Goal: Task Accomplishment & Management: Complete application form

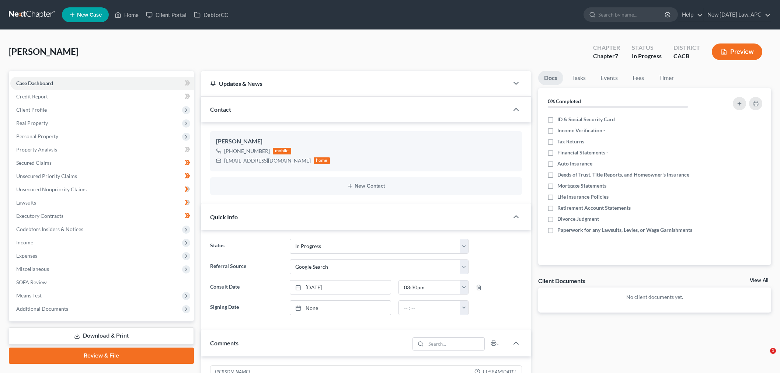
select select "5"
select select "4"
click at [139, 14] on link "Home" at bounding box center [126, 14] width 31 height 13
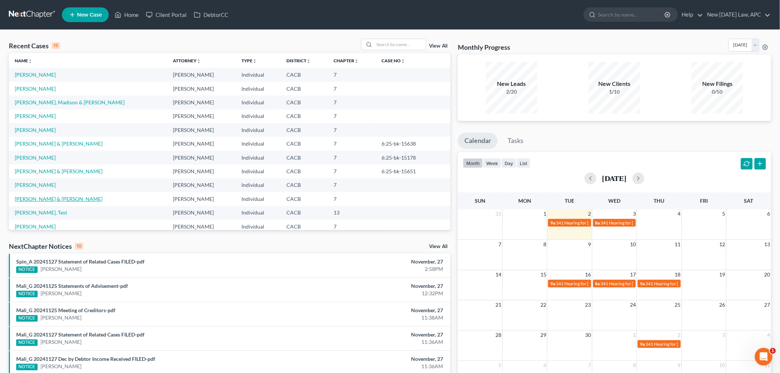
click at [52, 198] on link "[PERSON_NAME] & [PERSON_NAME]" at bounding box center [59, 199] width 88 height 6
select select "4"
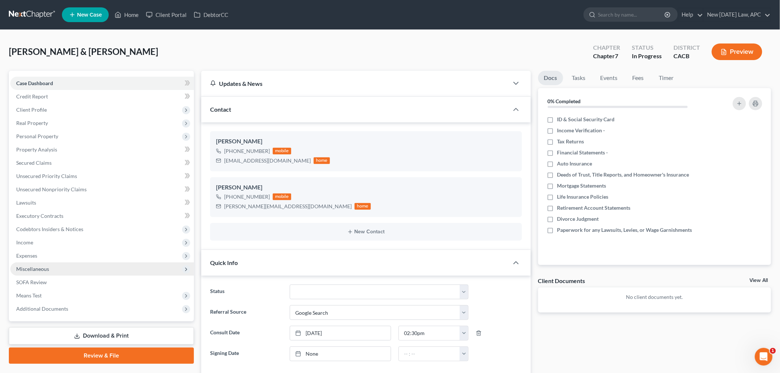
scroll to position [622, 0]
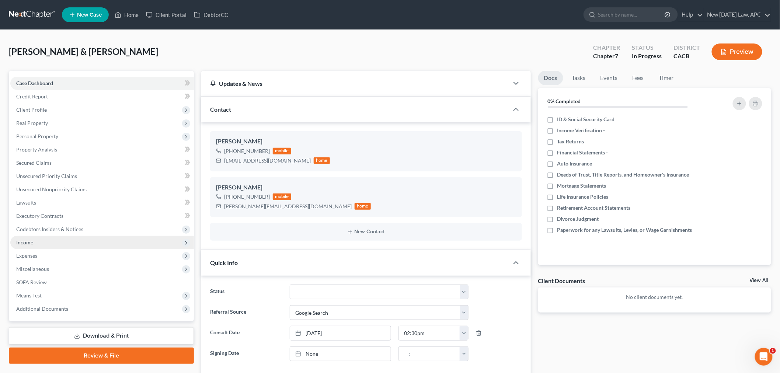
click at [42, 242] on span "Income" at bounding box center [102, 242] width 184 height 13
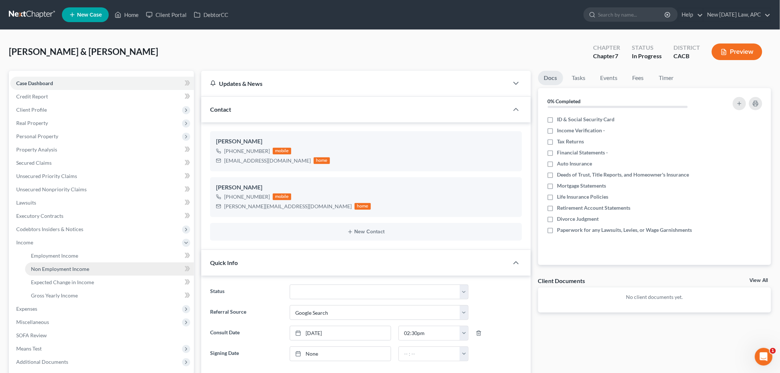
click at [69, 271] on link "Non Employment Income" at bounding box center [109, 269] width 169 height 13
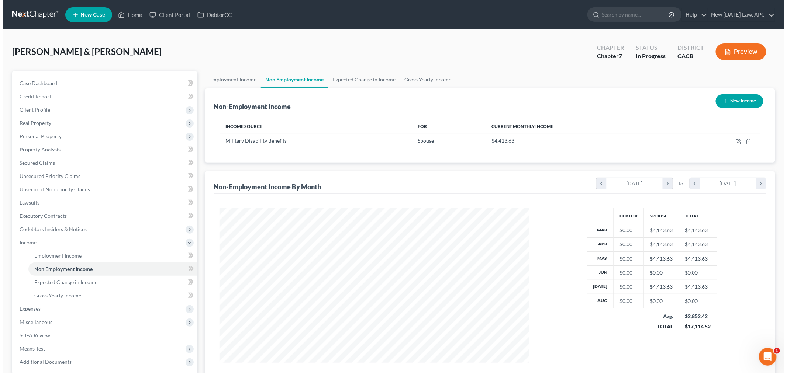
scroll to position [154, 324]
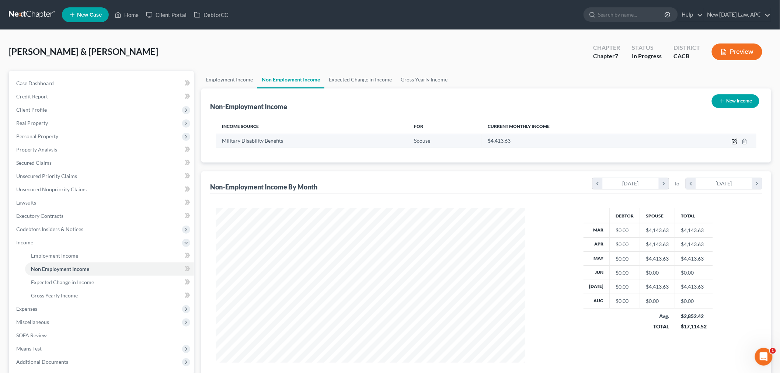
click at [734, 142] on icon "button" at bounding box center [735, 142] width 6 height 6
select select "12"
select select "0"
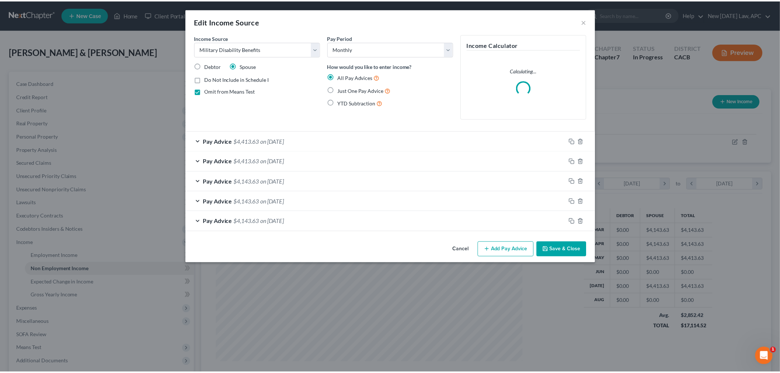
scroll to position [156, 327]
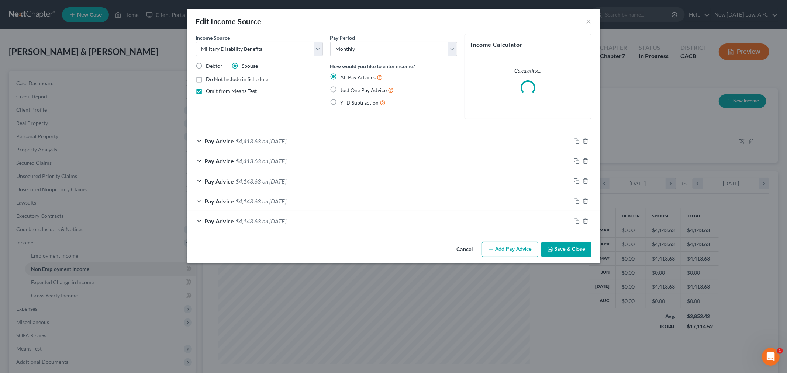
click at [496, 245] on button "Add Pay Advice" at bounding box center [510, 249] width 56 height 15
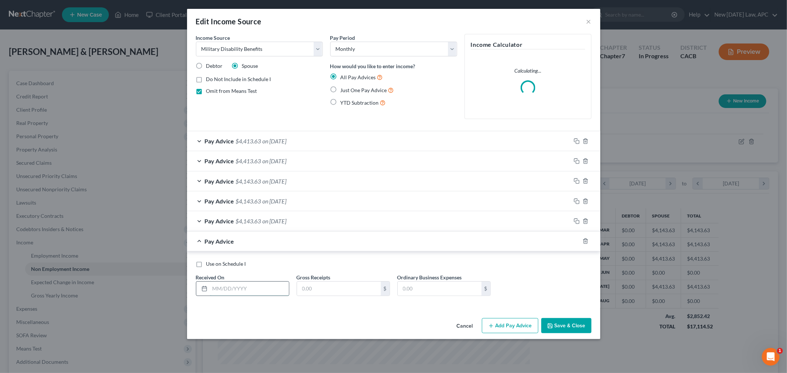
click at [229, 296] on input "text" at bounding box center [249, 289] width 79 height 14
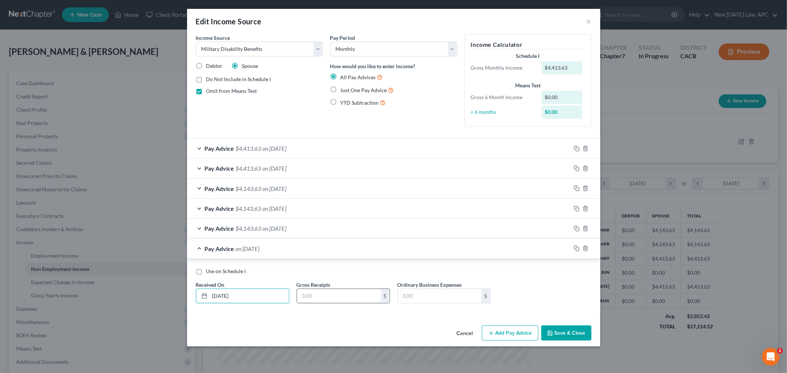
type input "[DATE]"
click at [337, 301] on input "text" at bounding box center [339, 296] width 84 height 14
type input "4,413.63"
click at [563, 334] on button "Save & Close" at bounding box center [566, 333] width 50 height 15
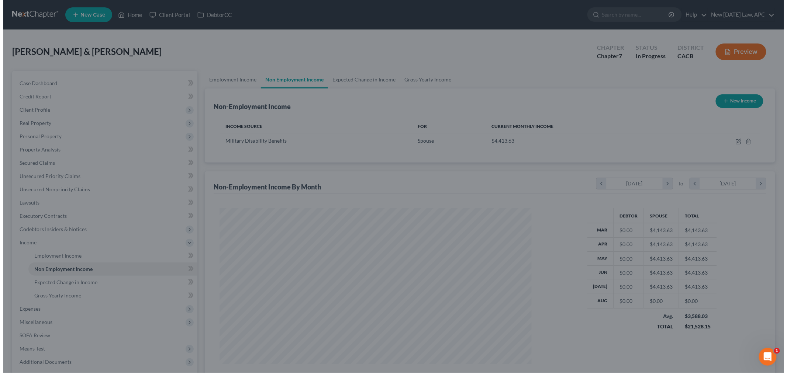
scroll to position [368603, 368433]
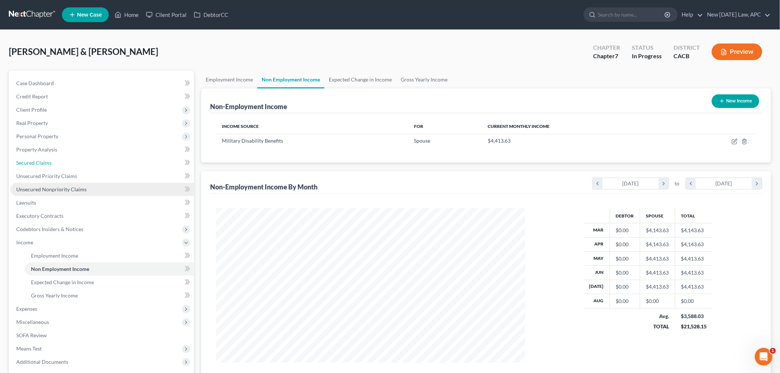
drag, startPoint x: 42, startPoint y: 162, endPoint x: 152, endPoint y: 188, distance: 112.4
click at [42, 162] on span "Secured Claims" at bounding box center [33, 163] width 35 height 6
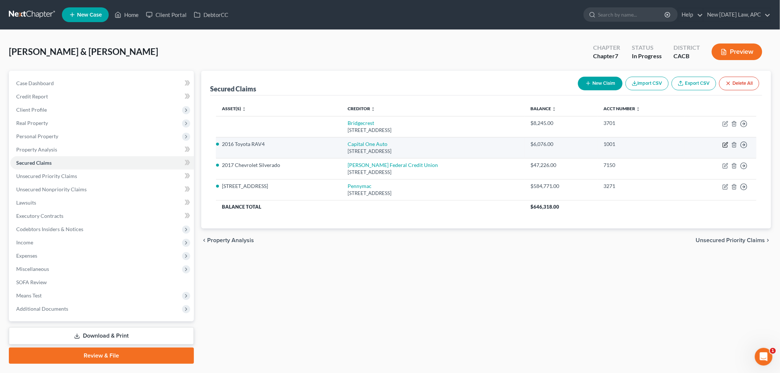
click at [726, 146] on icon "button" at bounding box center [726, 145] width 6 height 6
select select "45"
select select "17"
select select "4"
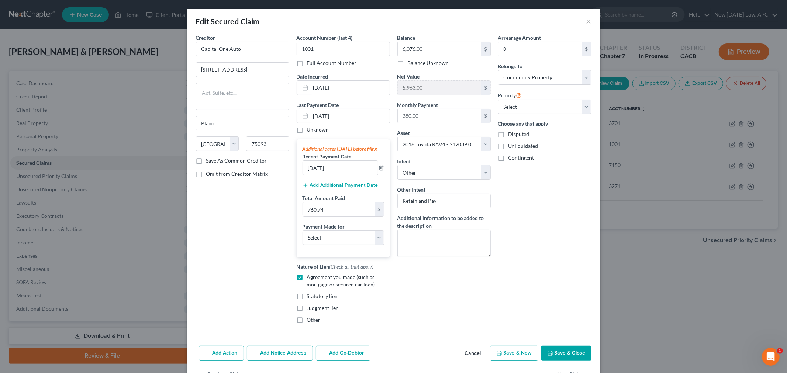
click at [363, 188] on button "Add Additional Payment Date" at bounding box center [340, 186] width 76 height 6
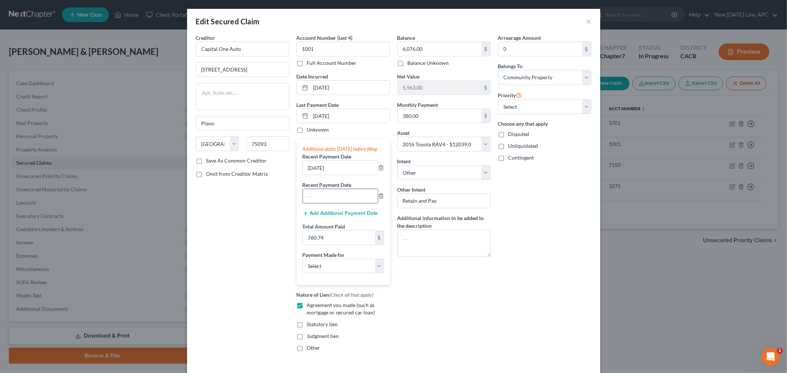
click at [333, 198] on input "text" at bounding box center [340, 196] width 75 height 14
type input "[DATE]"
drag, startPoint x: 339, startPoint y: 176, endPoint x: 289, endPoint y: 176, distance: 49.1
click at [293, 176] on div "Account Number (last 4) 1001 Full Account Number Date Incurred [DATE] Last Paym…" at bounding box center [343, 196] width 101 height 324
type input "[DATE]"
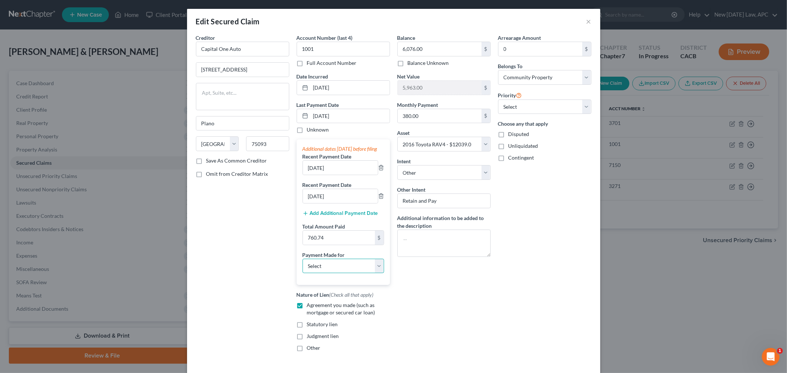
click at [313, 270] on select "Select Car Credit Card Loan Repayment Mortgage Other Suppliers Or Vendors" at bounding box center [342, 266] width 81 height 15
select select "0"
click at [302, 266] on select "Select Car Credit Card Loan Repayment Mortgage Other Suppliers Or Vendors" at bounding box center [342, 266] width 81 height 15
click at [330, 241] on input "760.74" at bounding box center [339, 238] width 72 height 14
type input "1,141.11"
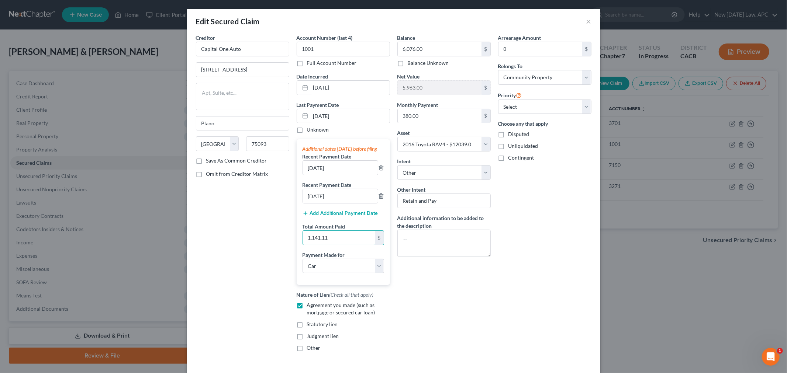
click at [427, 303] on div "Balance 6,076.00 $ Balance Unknown Balance Undetermined 6,076.00 $ Balance Unkn…" at bounding box center [443, 196] width 101 height 324
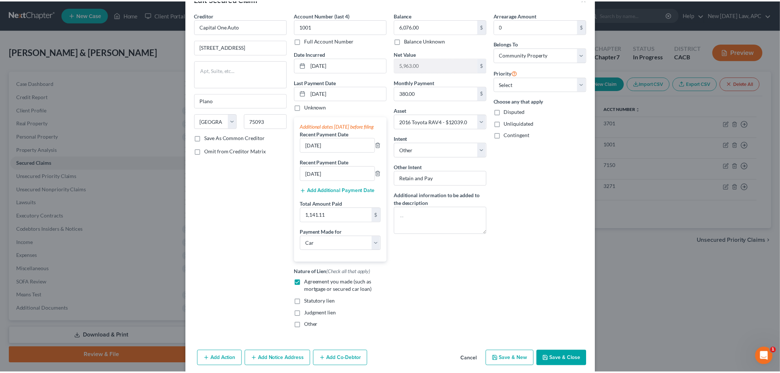
scroll to position [41, 0]
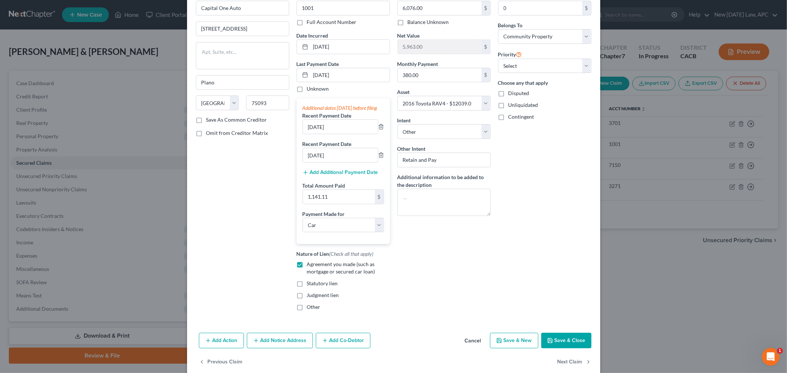
click at [556, 348] on button "Save & Close" at bounding box center [566, 340] width 50 height 15
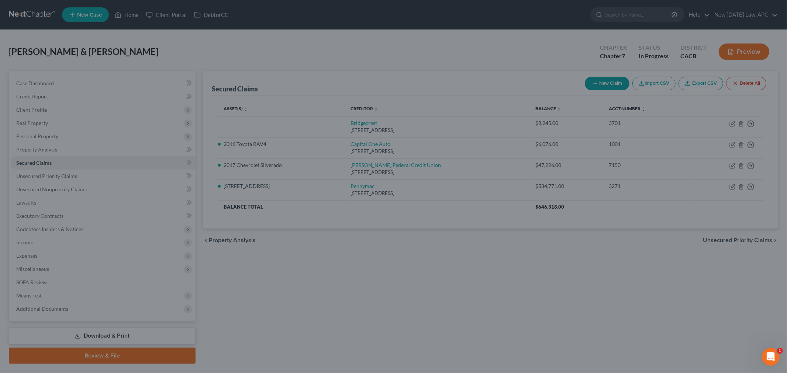
select select "17"
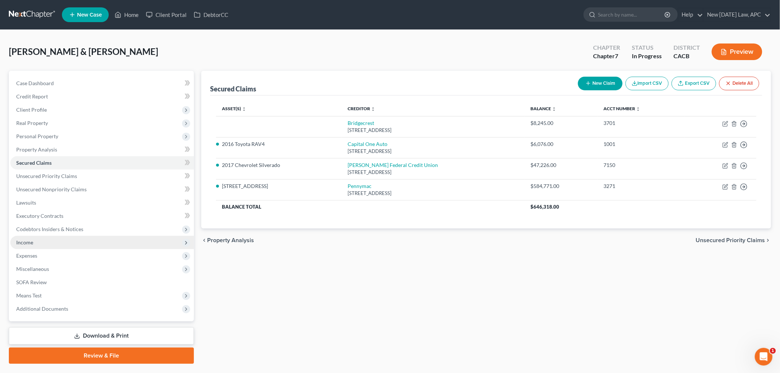
click at [62, 245] on span "Income" at bounding box center [102, 242] width 184 height 13
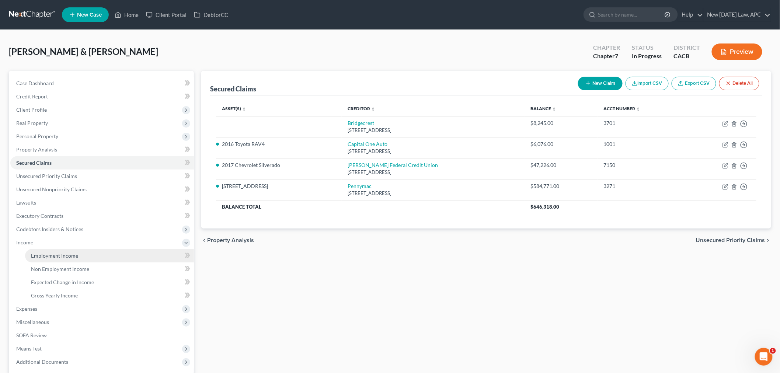
click at [64, 256] on span "Employment Income" at bounding box center [54, 256] width 47 height 6
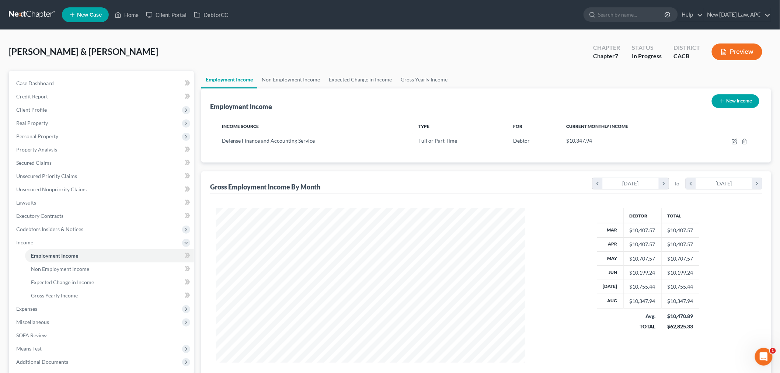
scroll to position [154, 324]
click at [80, 266] on span "Non Employment Income" at bounding box center [60, 269] width 58 height 6
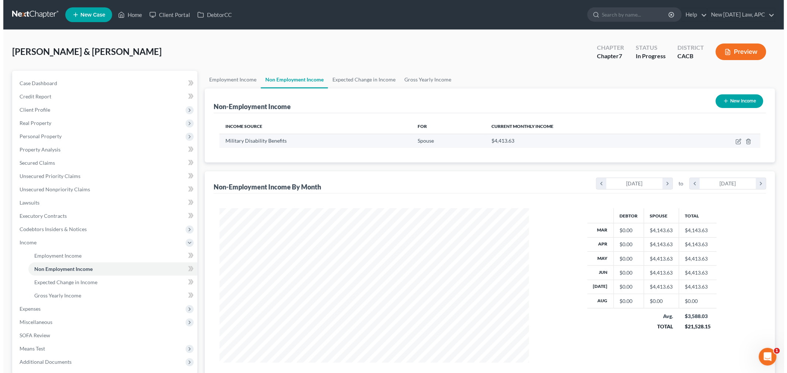
scroll to position [154, 324]
click at [733, 143] on icon "button" at bounding box center [735, 142] width 6 height 6
select select "12"
select select "0"
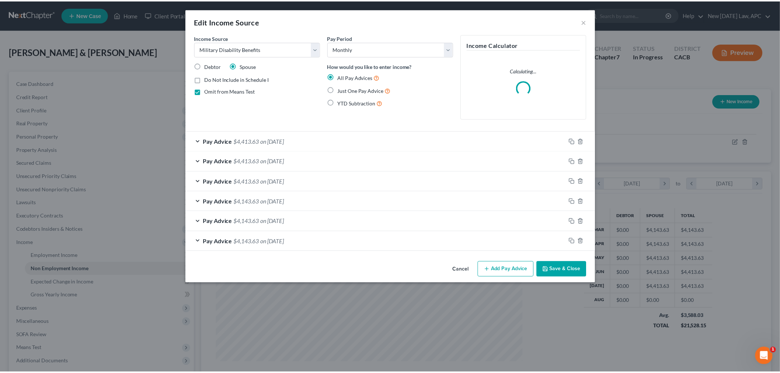
scroll to position [156, 327]
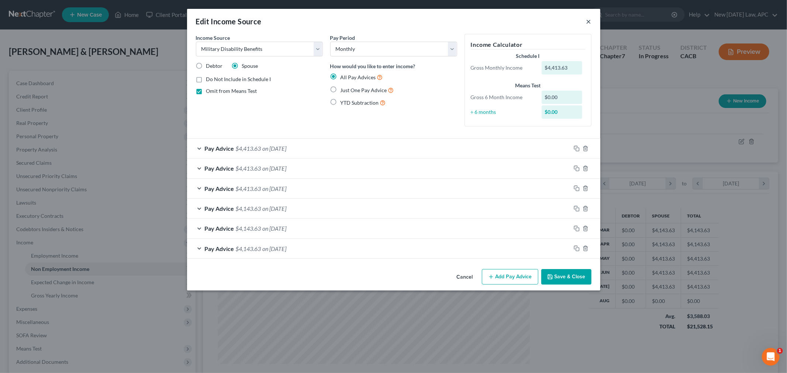
click at [587, 22] on button "×" at bounding box center [588, 21] width 5 height 9
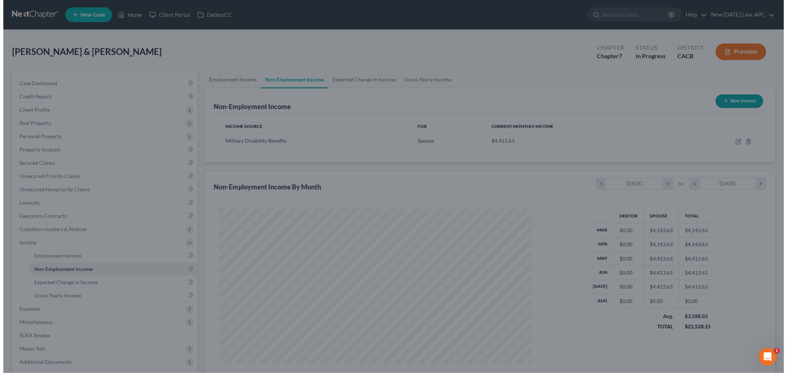
scroll to position [368603, 368433]
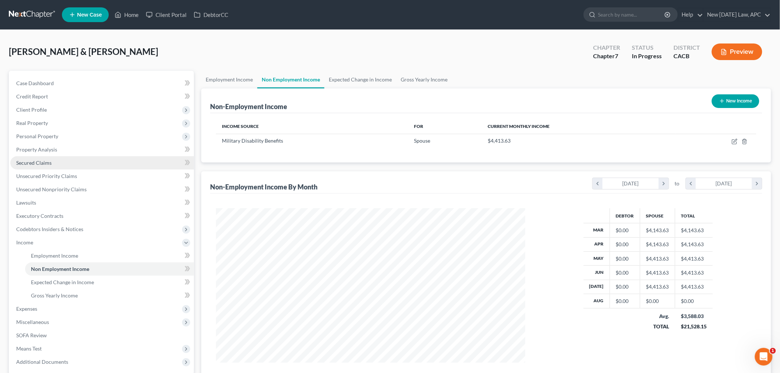
click at [49, 161] on span "Secured Claims" at bounding box center [33, 163] width 35 height 6
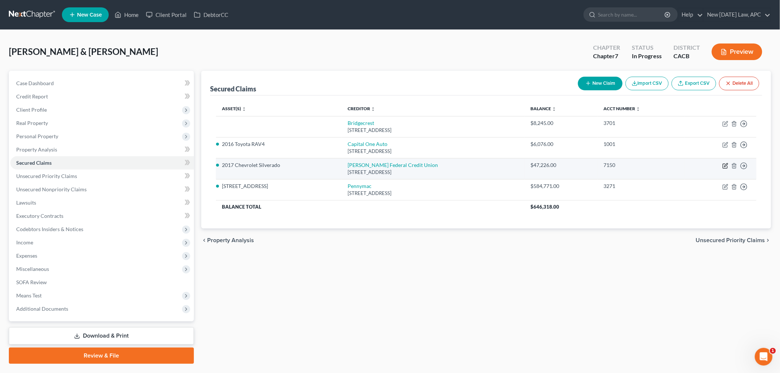
click at [725, 167] on icon "button" at bounding box center [726, 164] width 3 height 3
select select "3"
select select "16"
select select "4"
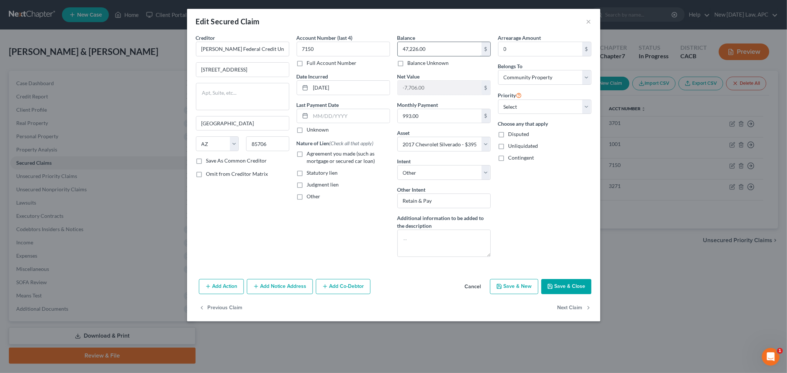
click at [451, 55] on input "47,226.00" at bounding box center [440, 49] width 84 height 14
type input "46,736.32"
click at [561, 289] on button "Save & Close" at bounding box center [566, 286] width 50 height 15
select select
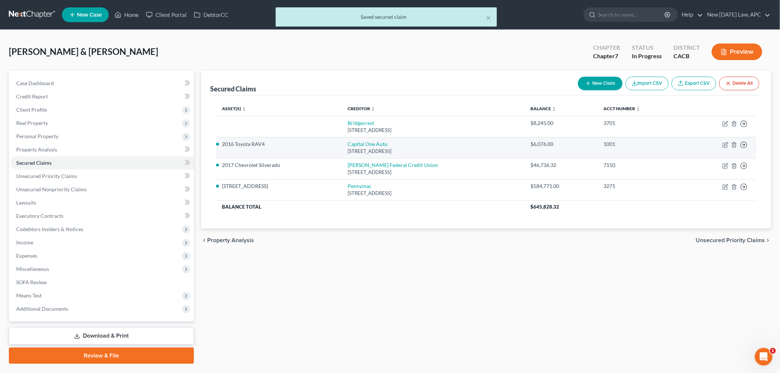
click at [729, 145] on td "Move to E Move to F Move to G Move to Notice Only" at bounding box center [721, 147] width 72 height 21
click at [727, 145] on icon "button" at bounding box center [726, 143] width 3 height 3
select select "45"
select select "0"
select select "17"
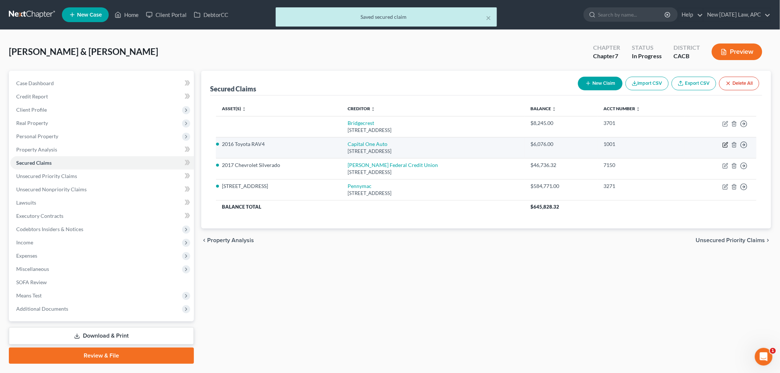
select select "4"
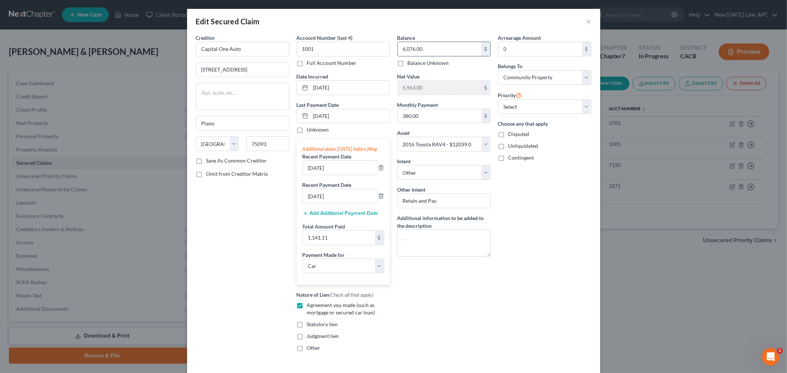
click at [436, 49] on input "6,076.00" at bounding box center [440, 49] width 84 height 14
type input "2,555.71"
click at [441, 32] on div "Edit Secured Claim ×" at bounding box center [393, 21] width 413 height 25
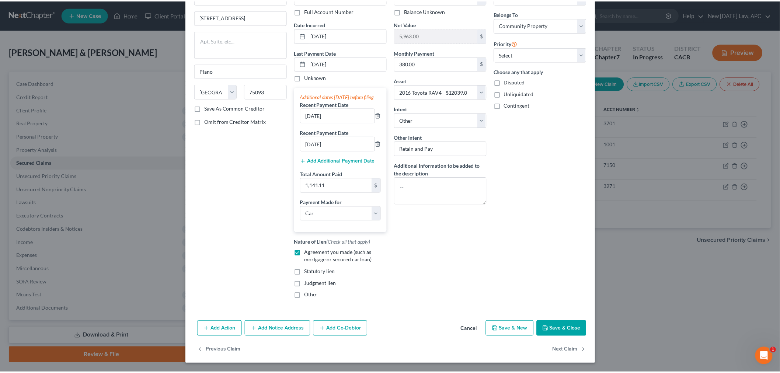
scroll to position [60, 0]
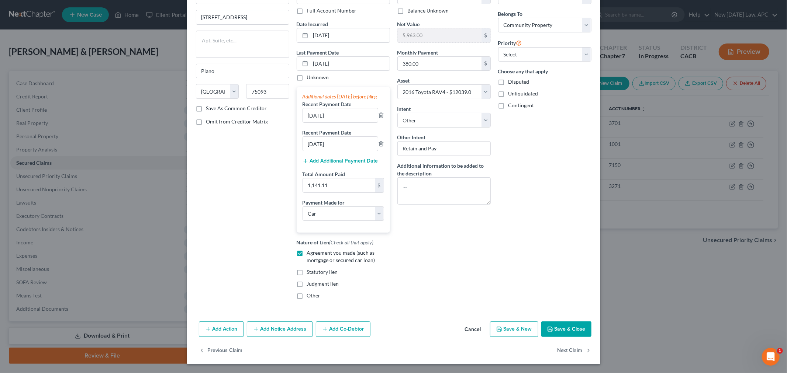
click at [551, 331] on button "Save & Close" at bounding box center [566, 329] width 50 height 15
select select
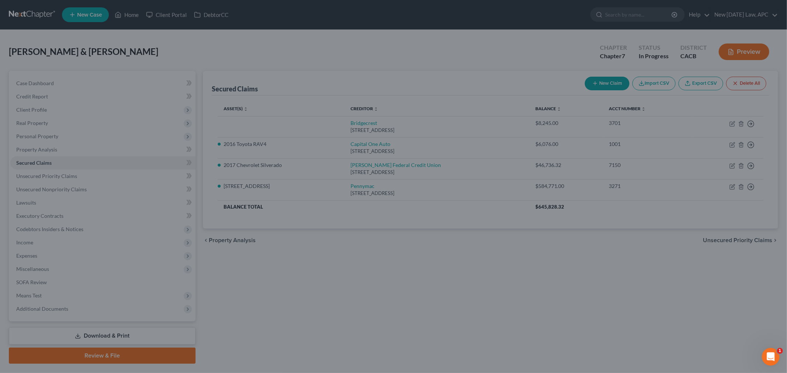
type input "9,483.29"
select select "17"
